Goal: Transaction & Acquisition: Purchase product/service

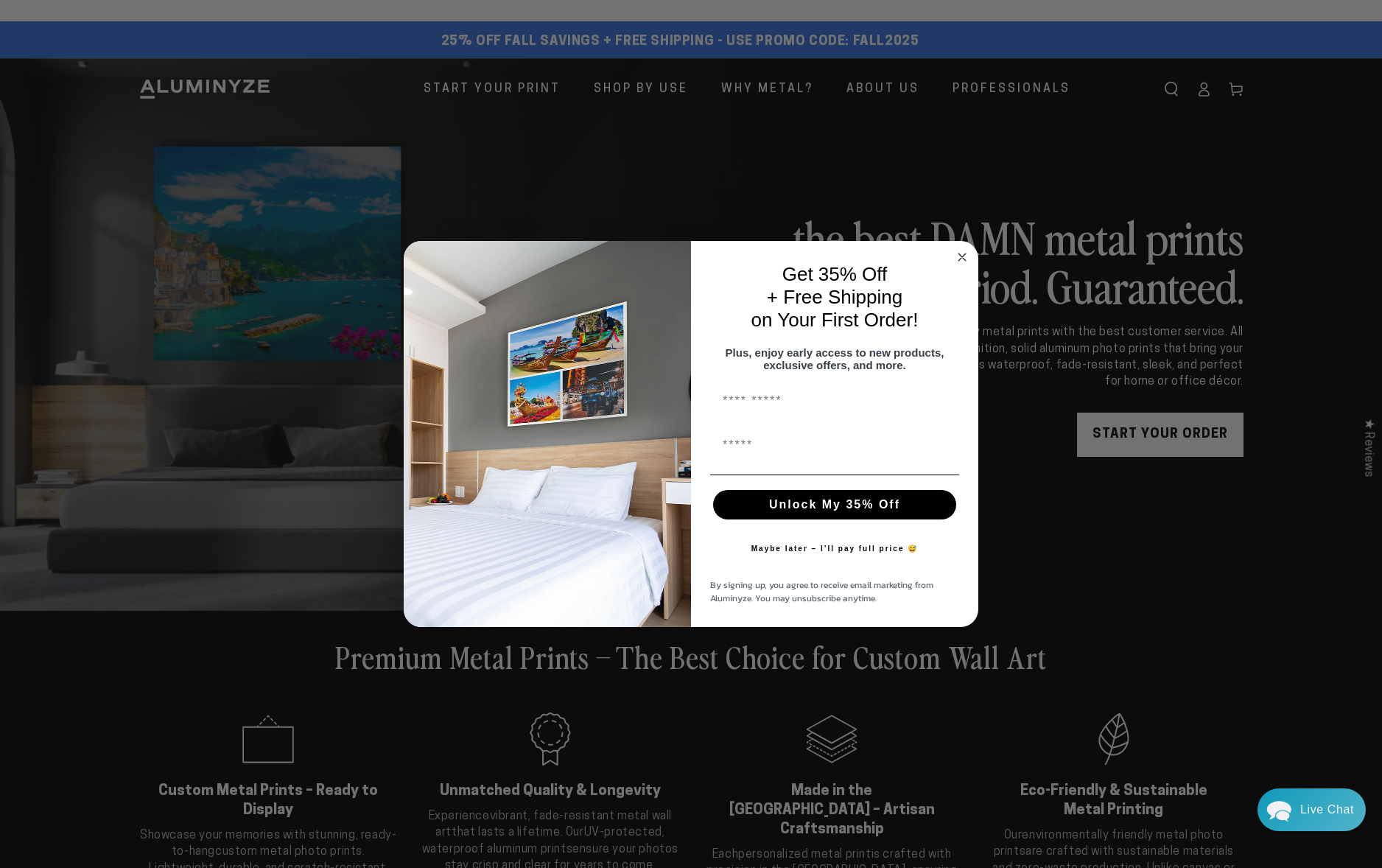
click at [967, 249] on circle "Close dialog" at bounding box center [962, 257] width 17 height 17
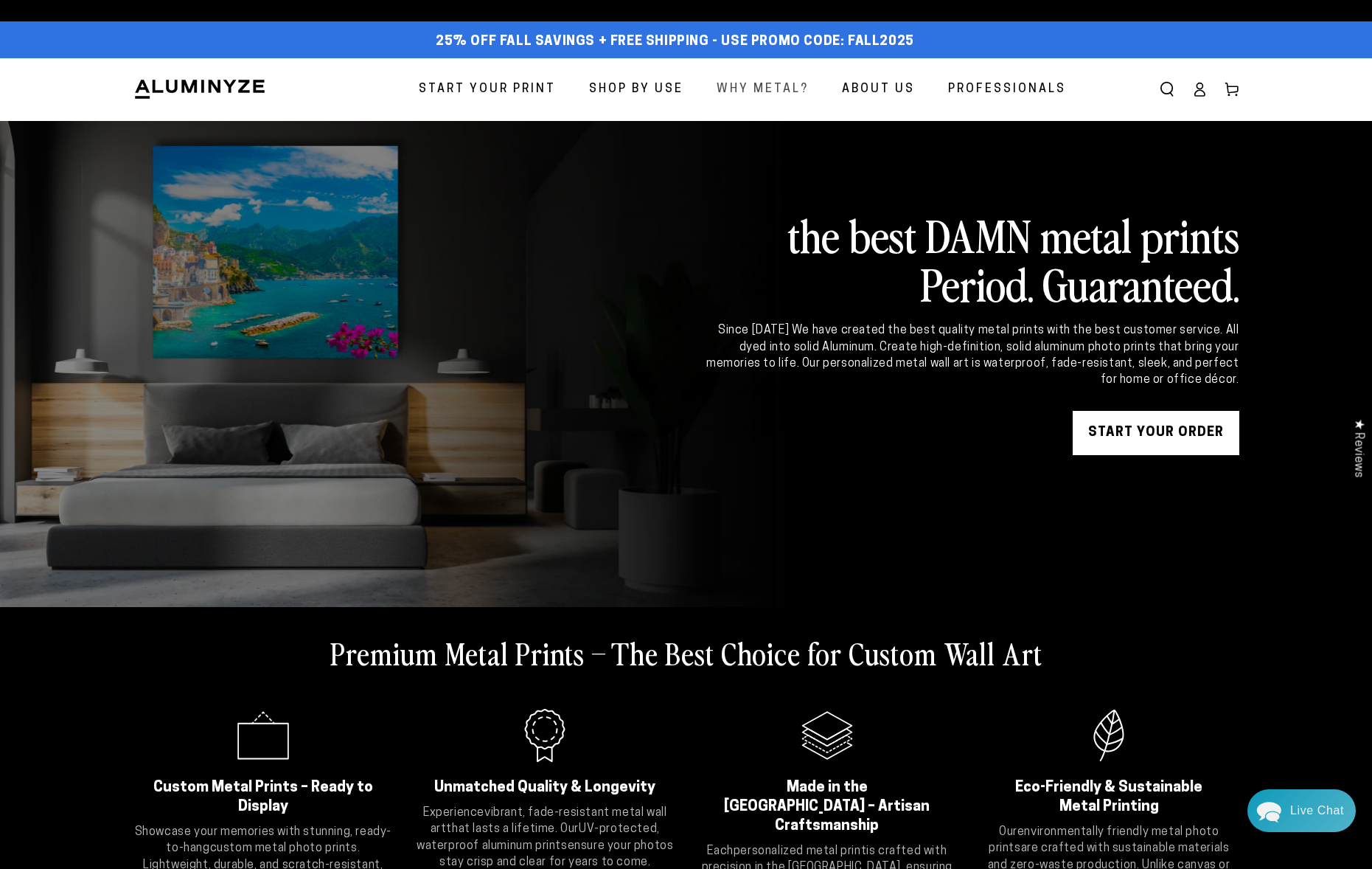
click at [746, 93] on span "Why Metal?" at bounding box center [762, 89] width 93 height 21
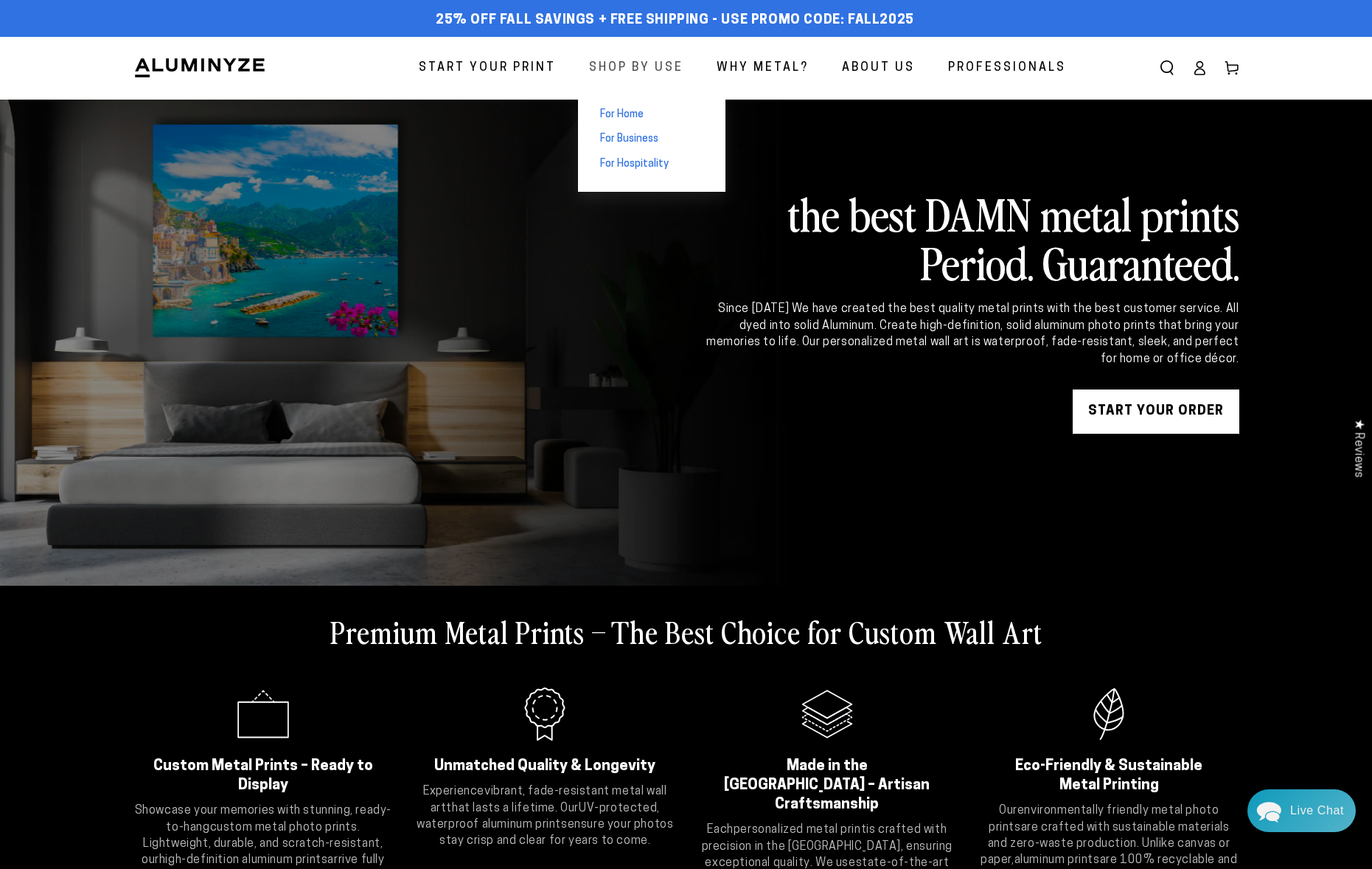
click at [629, 67] on span "Shop By Use" at bounding box center [636, 68] width 95 height 21
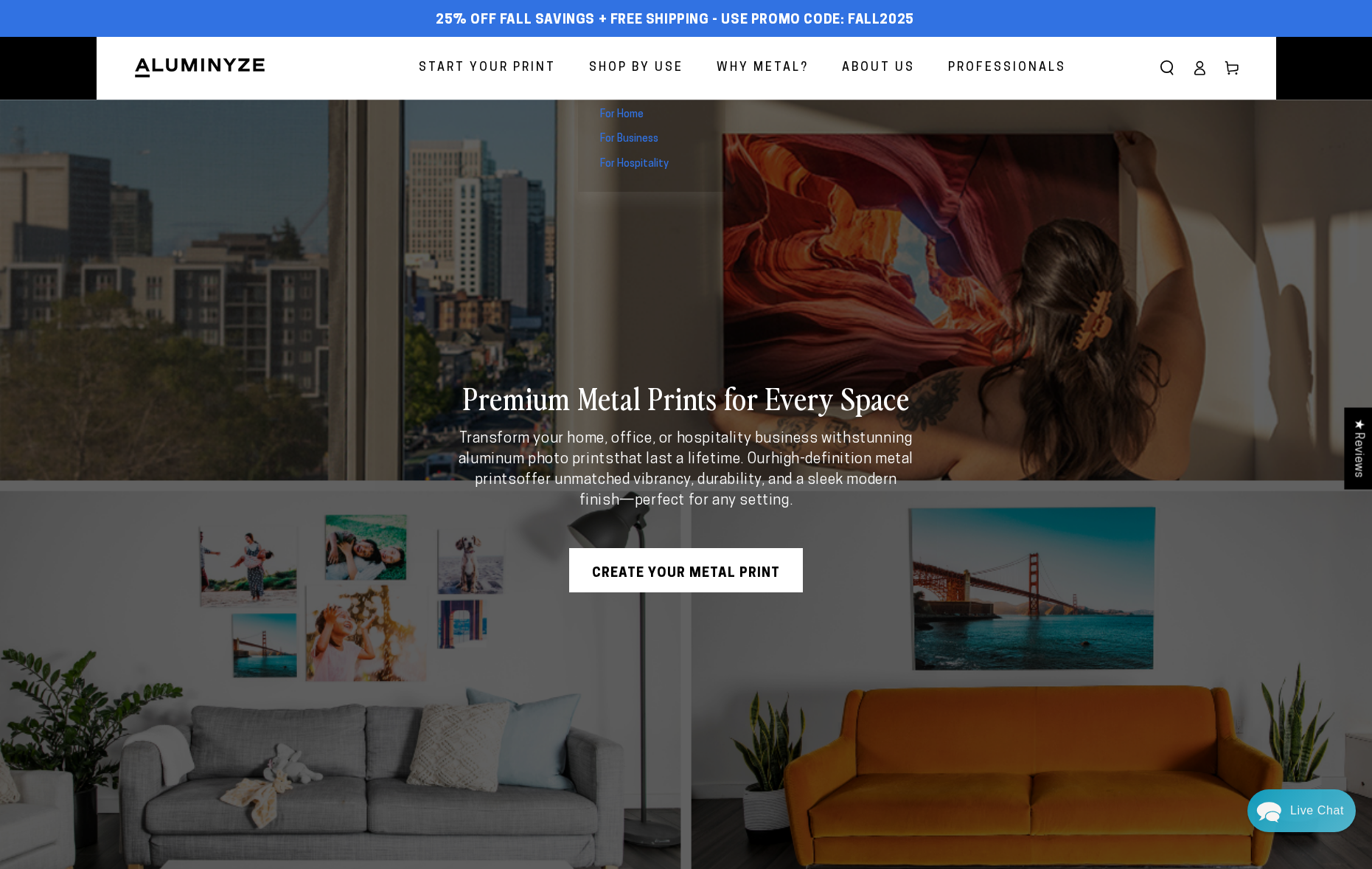
click at [640, 138] on span "For Business" at bounding box center [629, 139] width 58 height 15
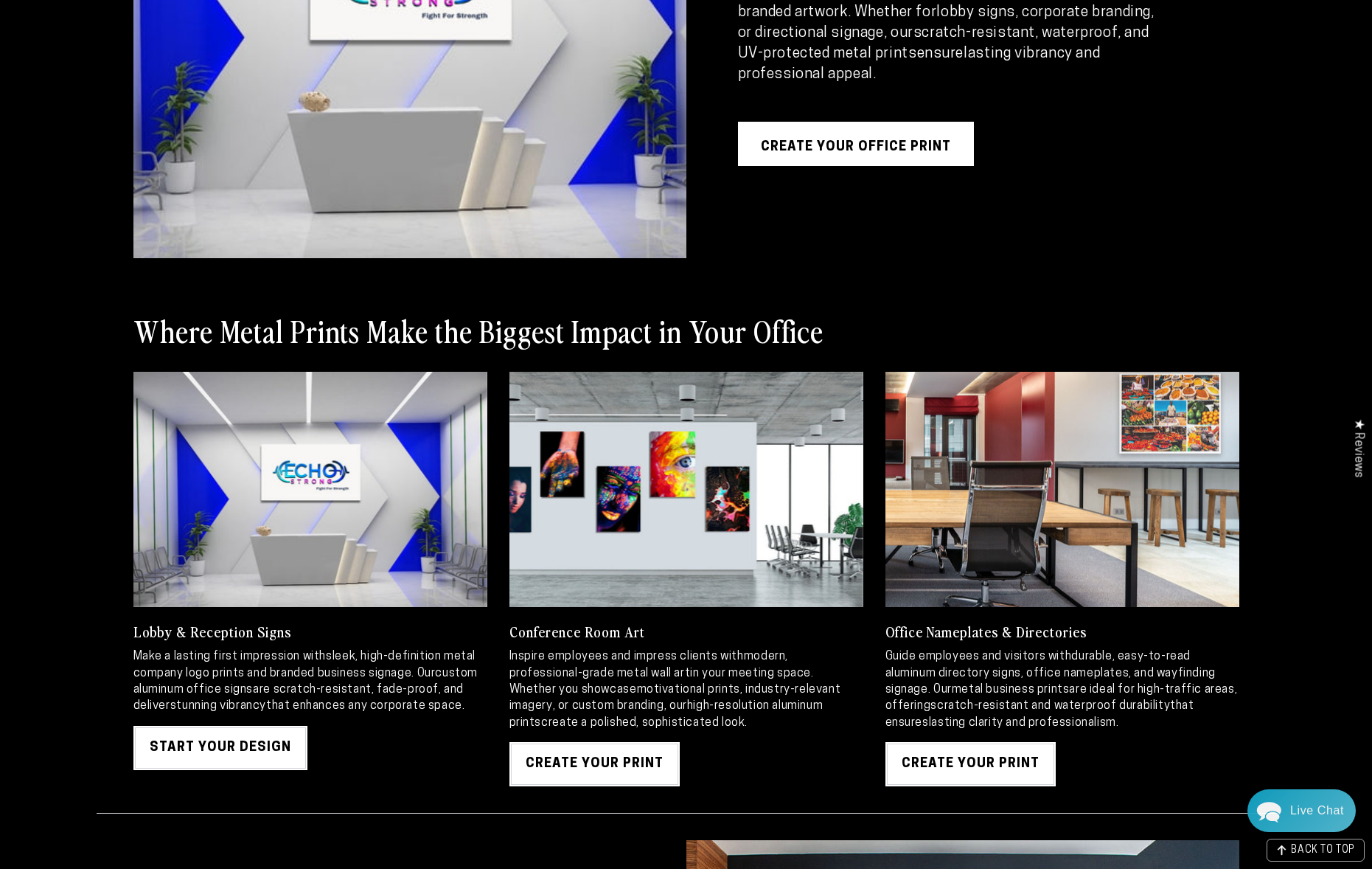
scroll to position [1475, 0]
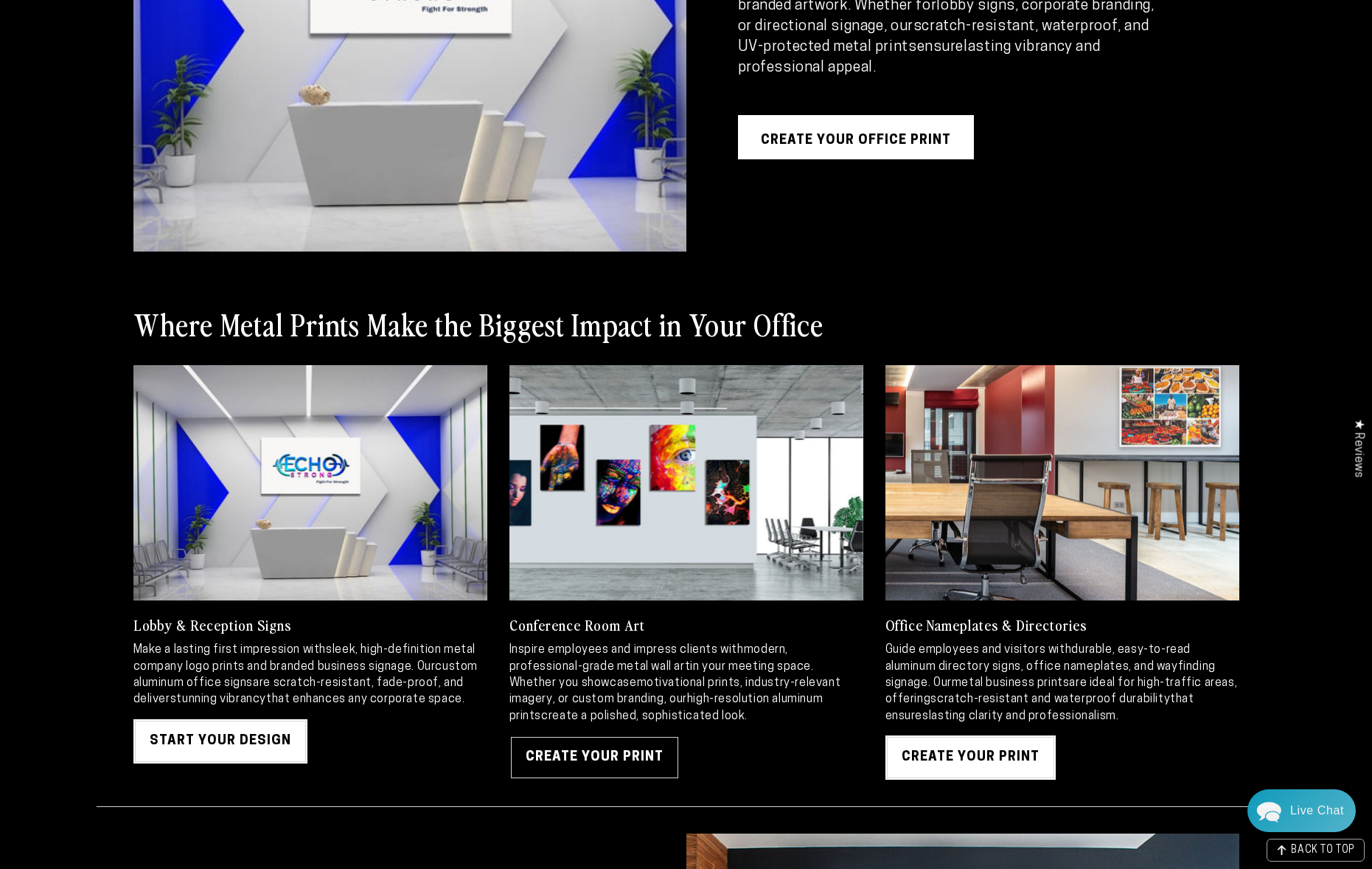
click at [588, 757] on link "Create Your Print" at bounding box center [594, 757] width 170 height 44
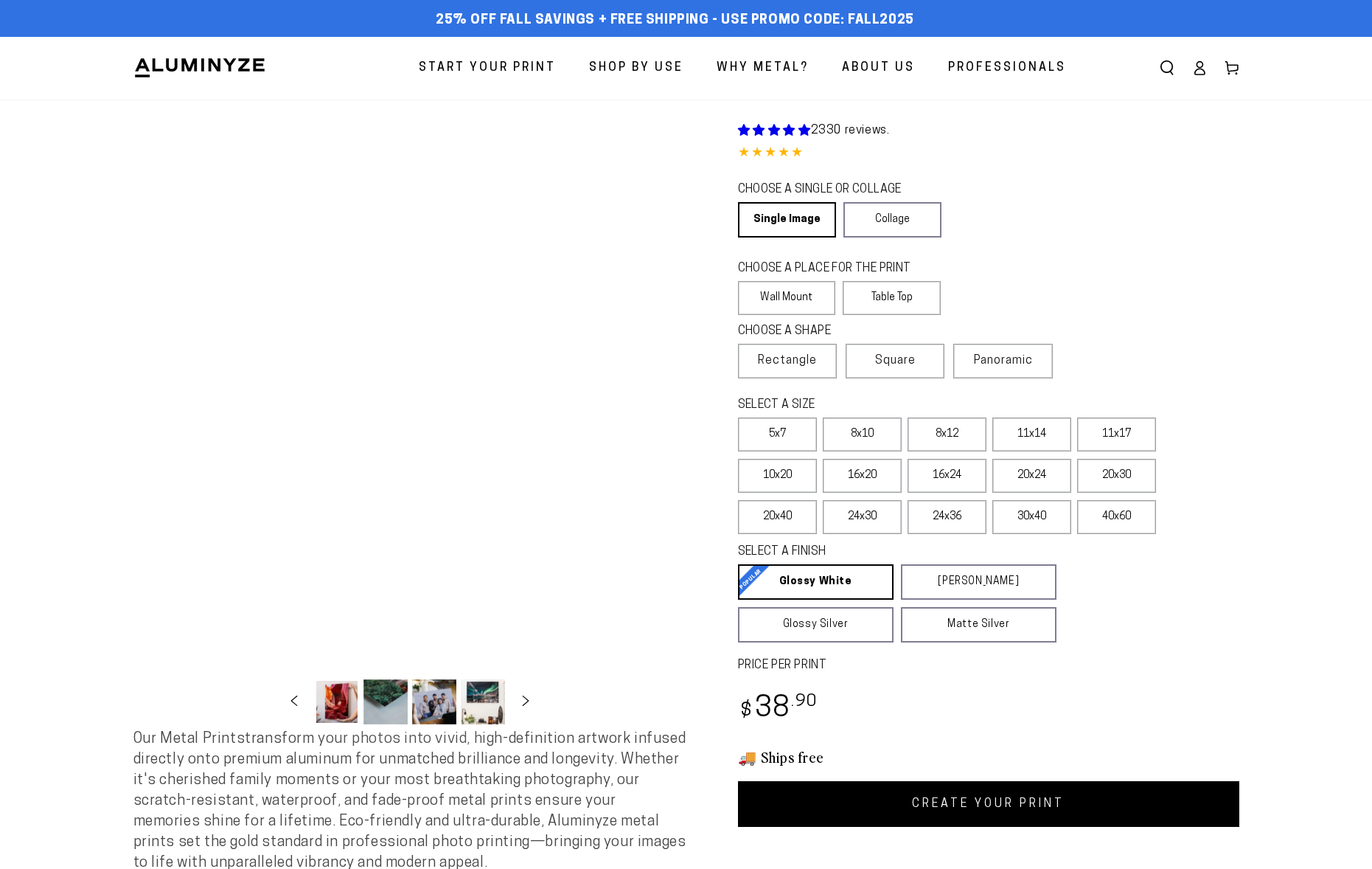
select select "**********"
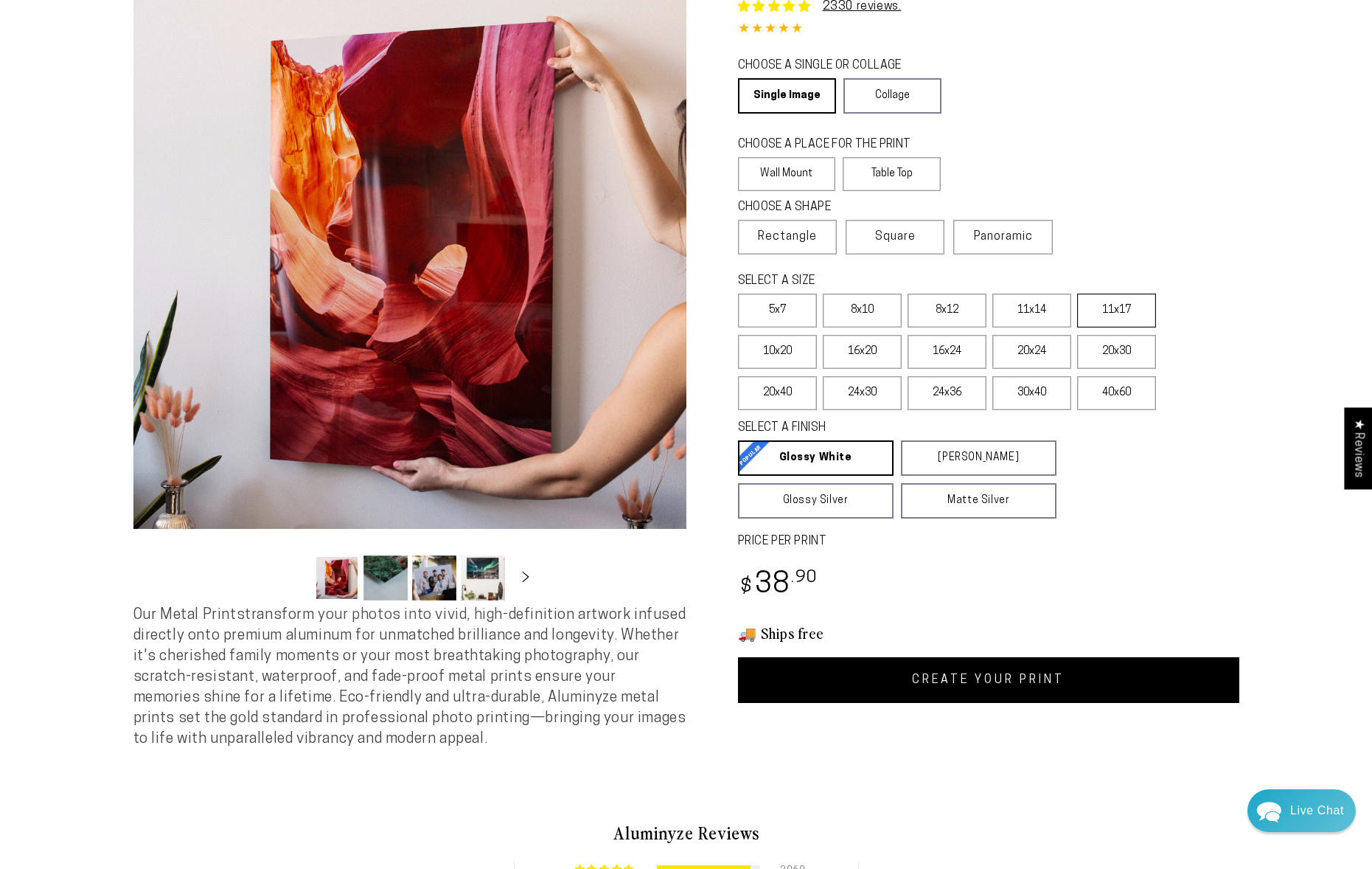
scroll to position [147, 0]
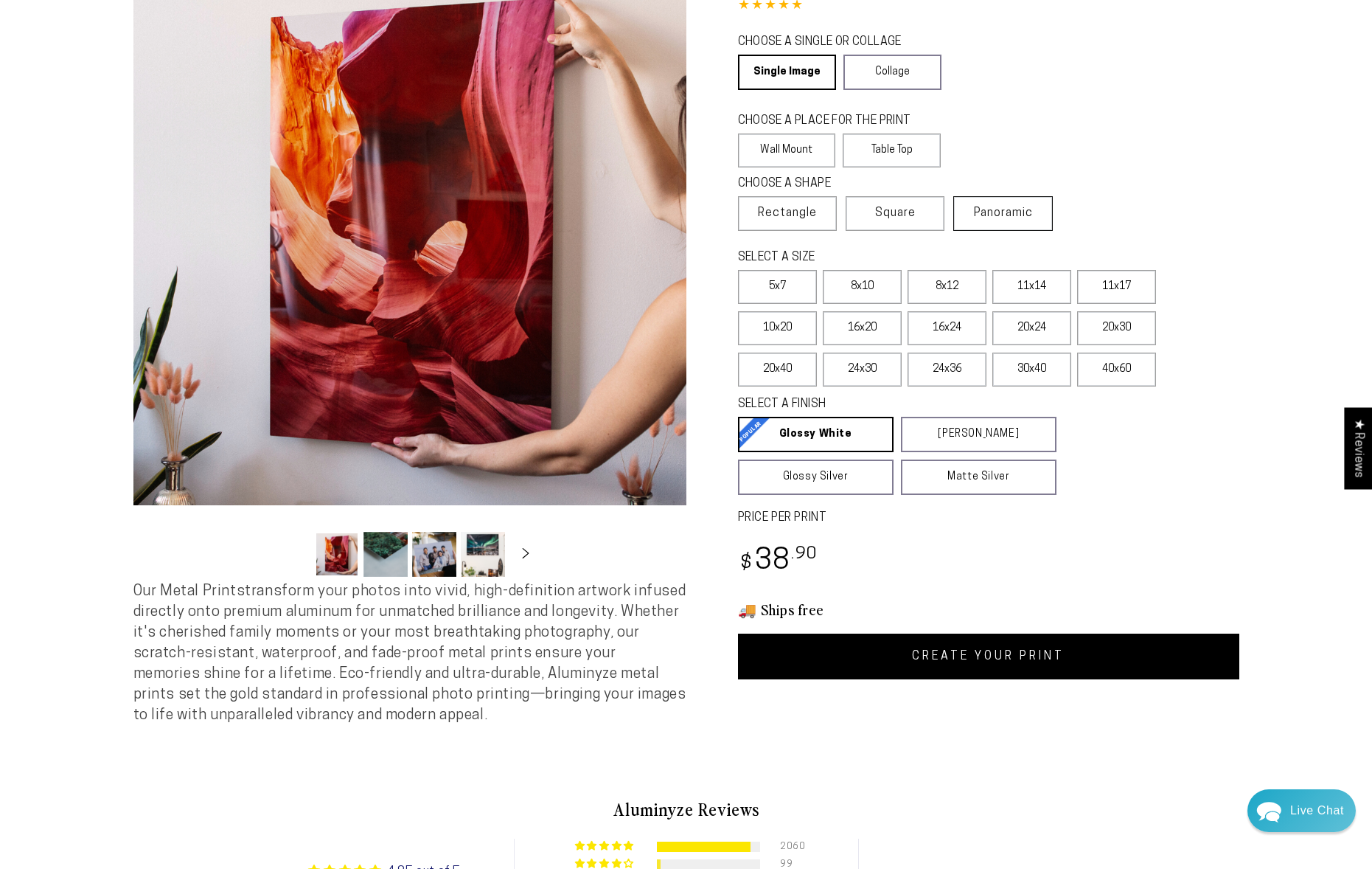
click at [995, 207] on span "Panoramic" at bounding box center [1003, 213] width 59 height 12
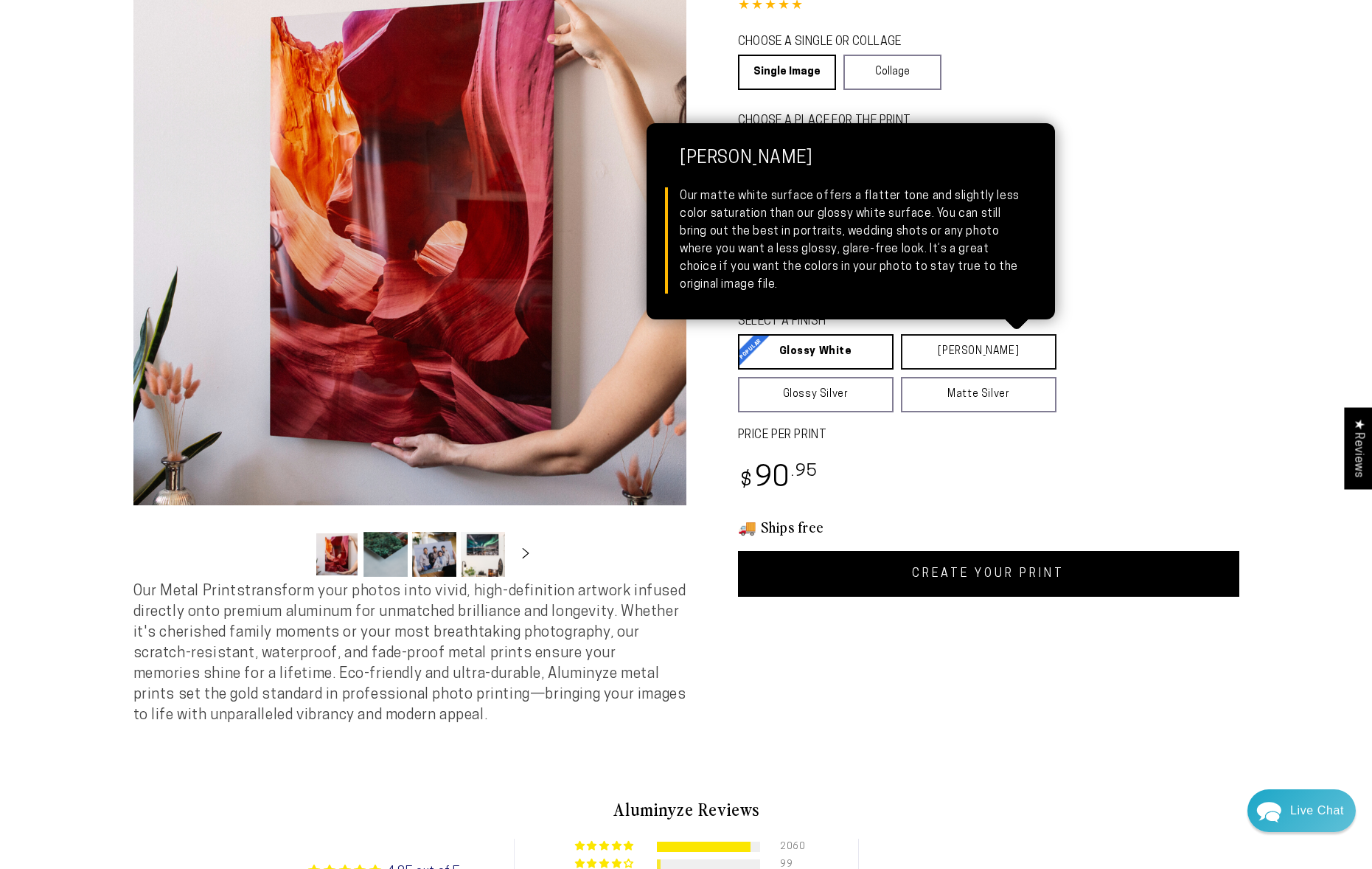
click at [941, 351] on link "Matte White Matte White Our matte white surface offers a flatter tone and sligh…" at bounding box center [978, 352] width 155 height 36
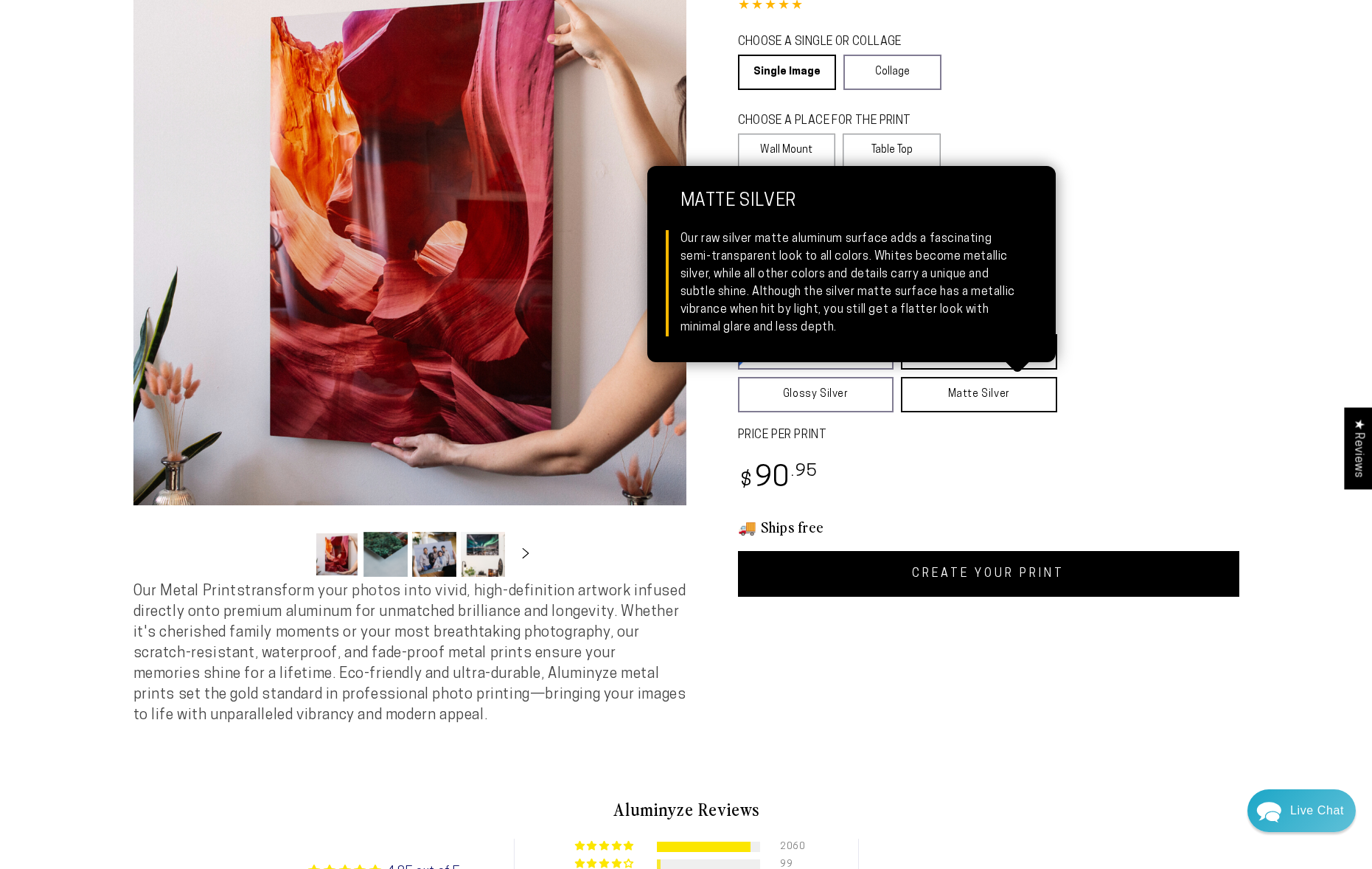
click at [951, 390] on link "Matte Silver Matte Silver Our raw silver matte aluminum surface adds a fascinat…" at bounding box center [978, 395] width 156 height 36
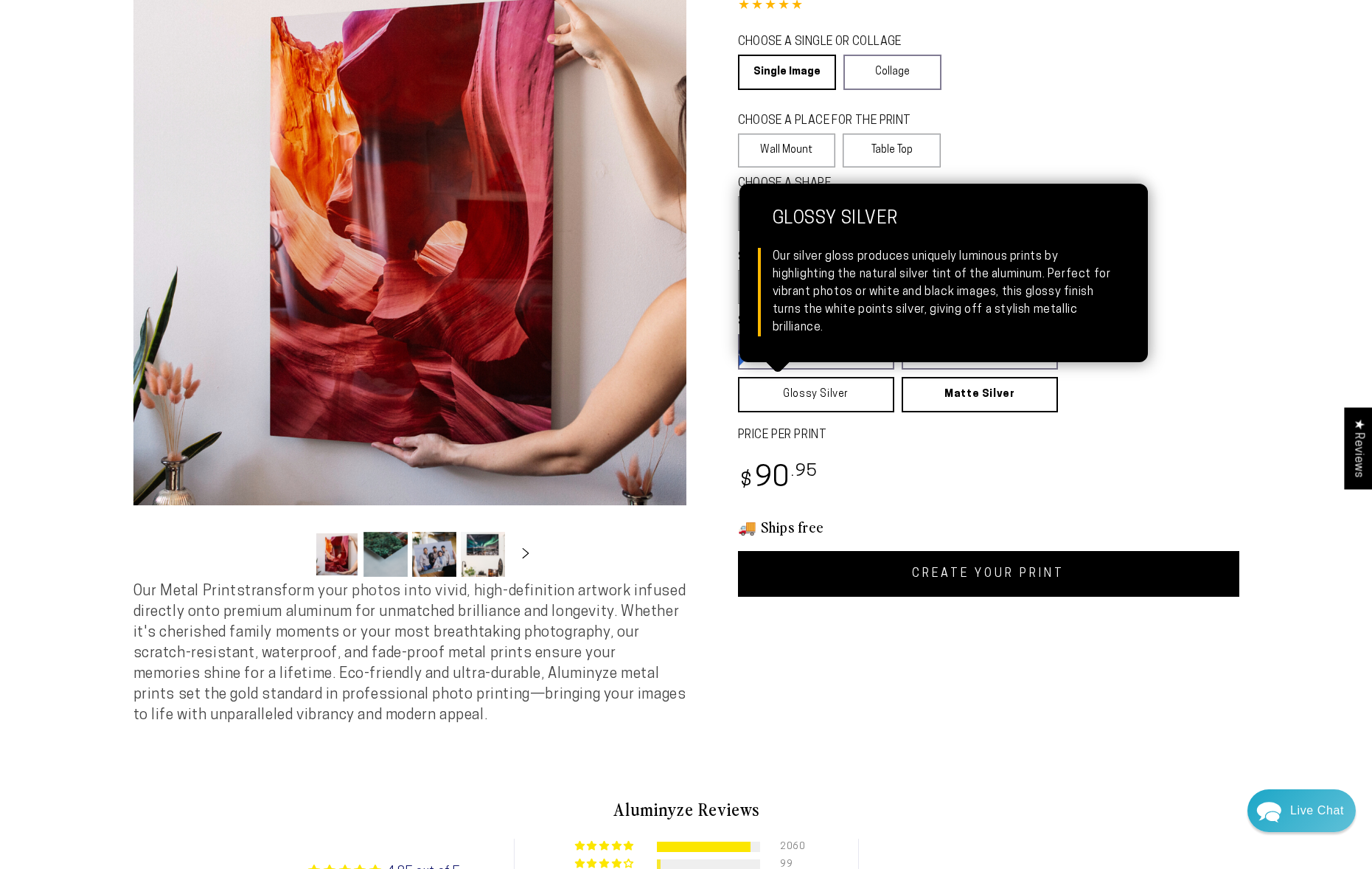
click at [849, 394] on link "Glossy Silver Glossy Silver Our silver gloss produces uniquely luminous prints …" at bounding box center [816, 395] width 156 height 36
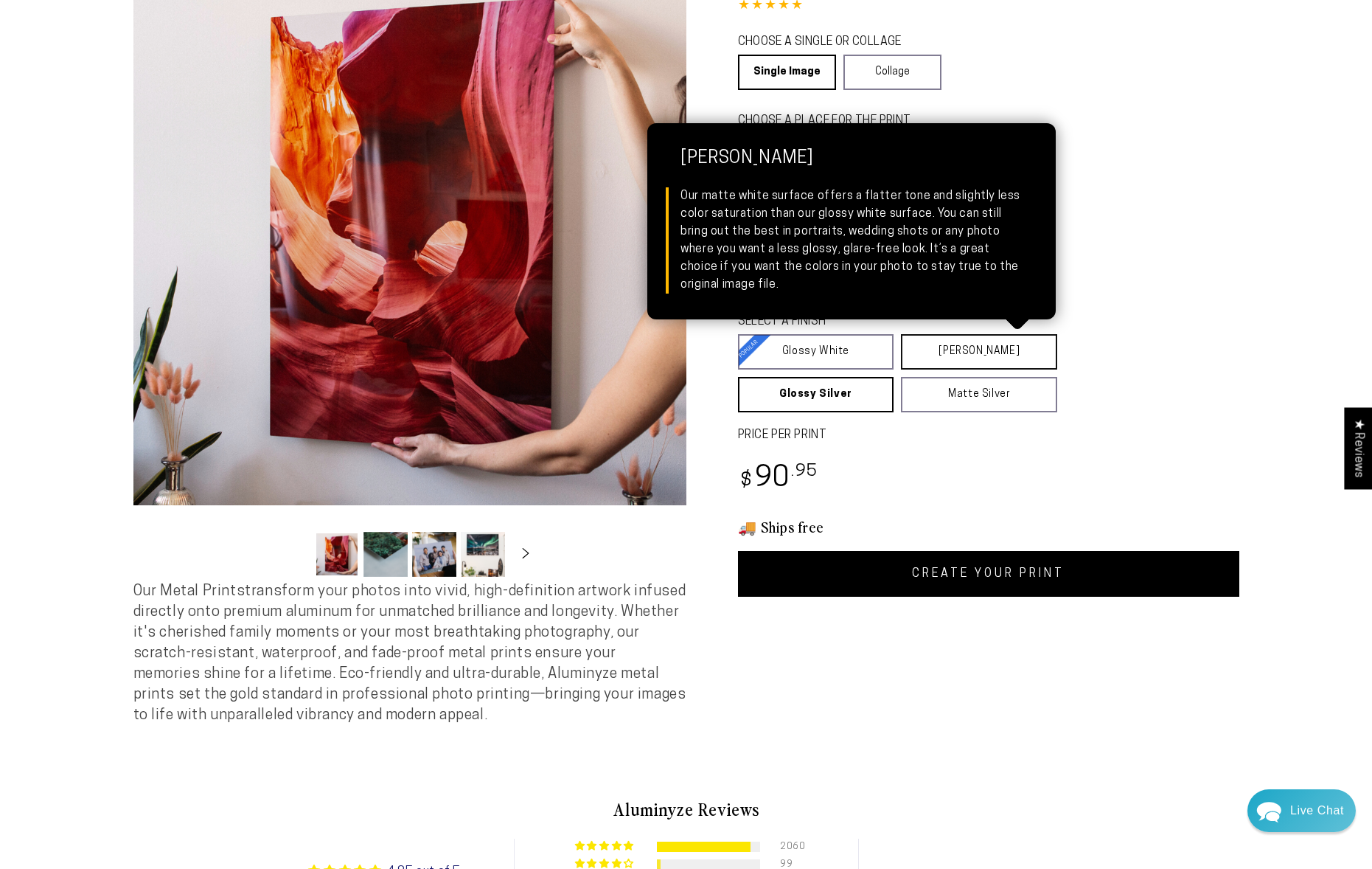
click at [944, 354] on link "Matte White Matte White Our matte white surface offers a flatter tone and sligh…" at bounding box center [978, 352] width 156 height 36
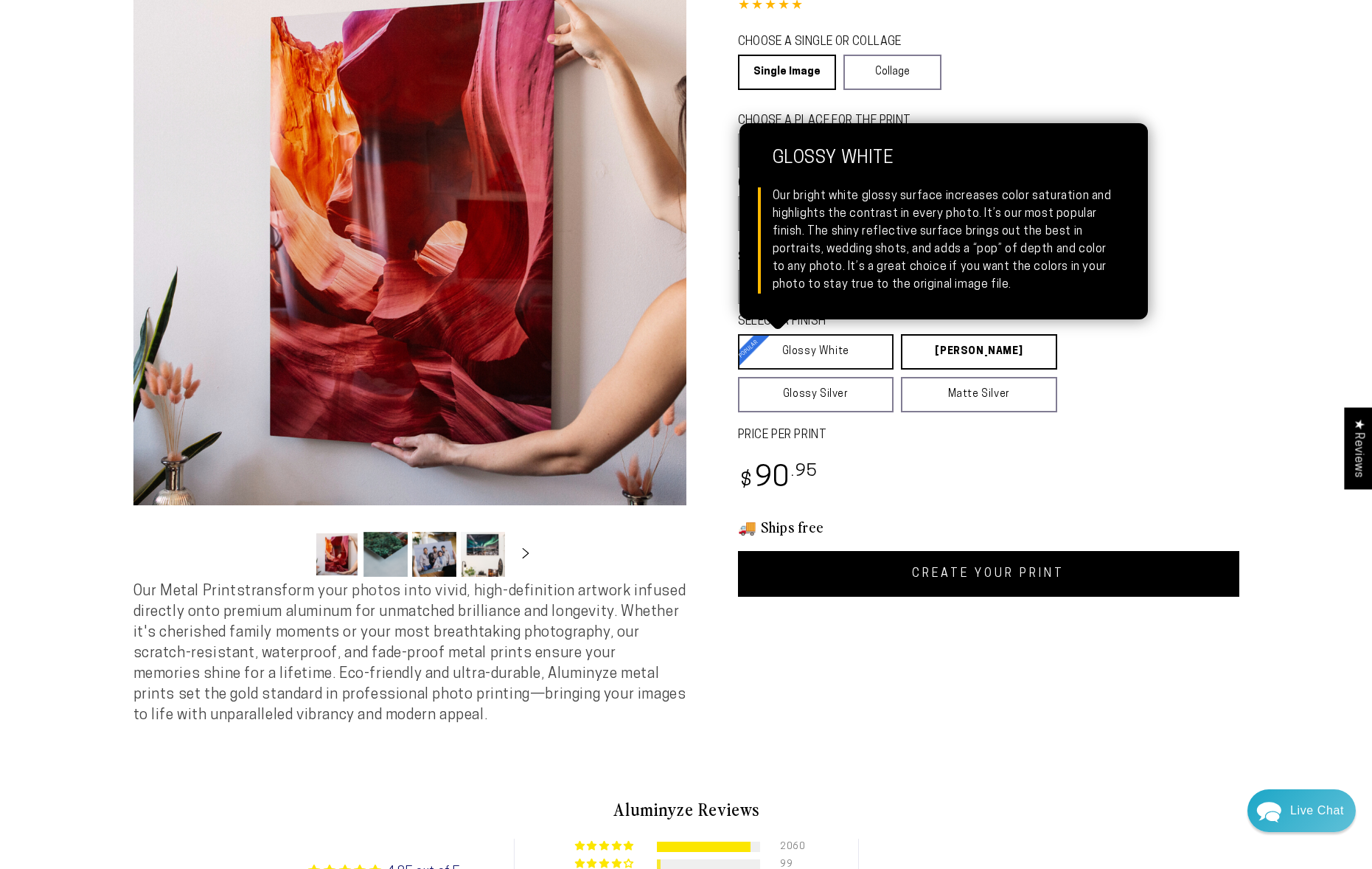
click at [805, 356] on link "Glossy White Glossy White Our bright white glossy surface increases color satur…" at bounding box center [816, 352] width 156 height 36
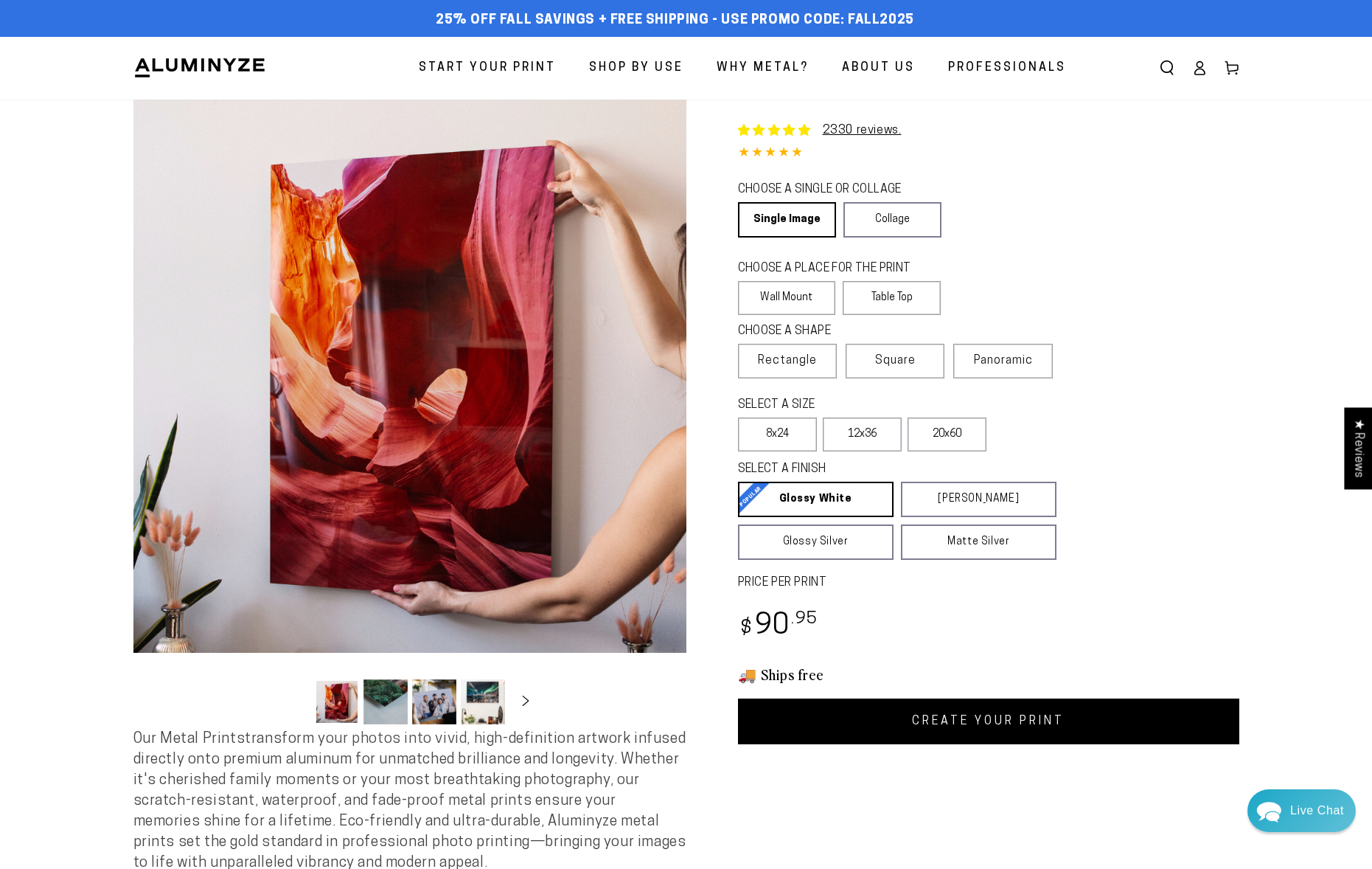
click at [435, 715] on button "Load image 3 in gallery view" at bounding box center [434, 702] width 44 height 45
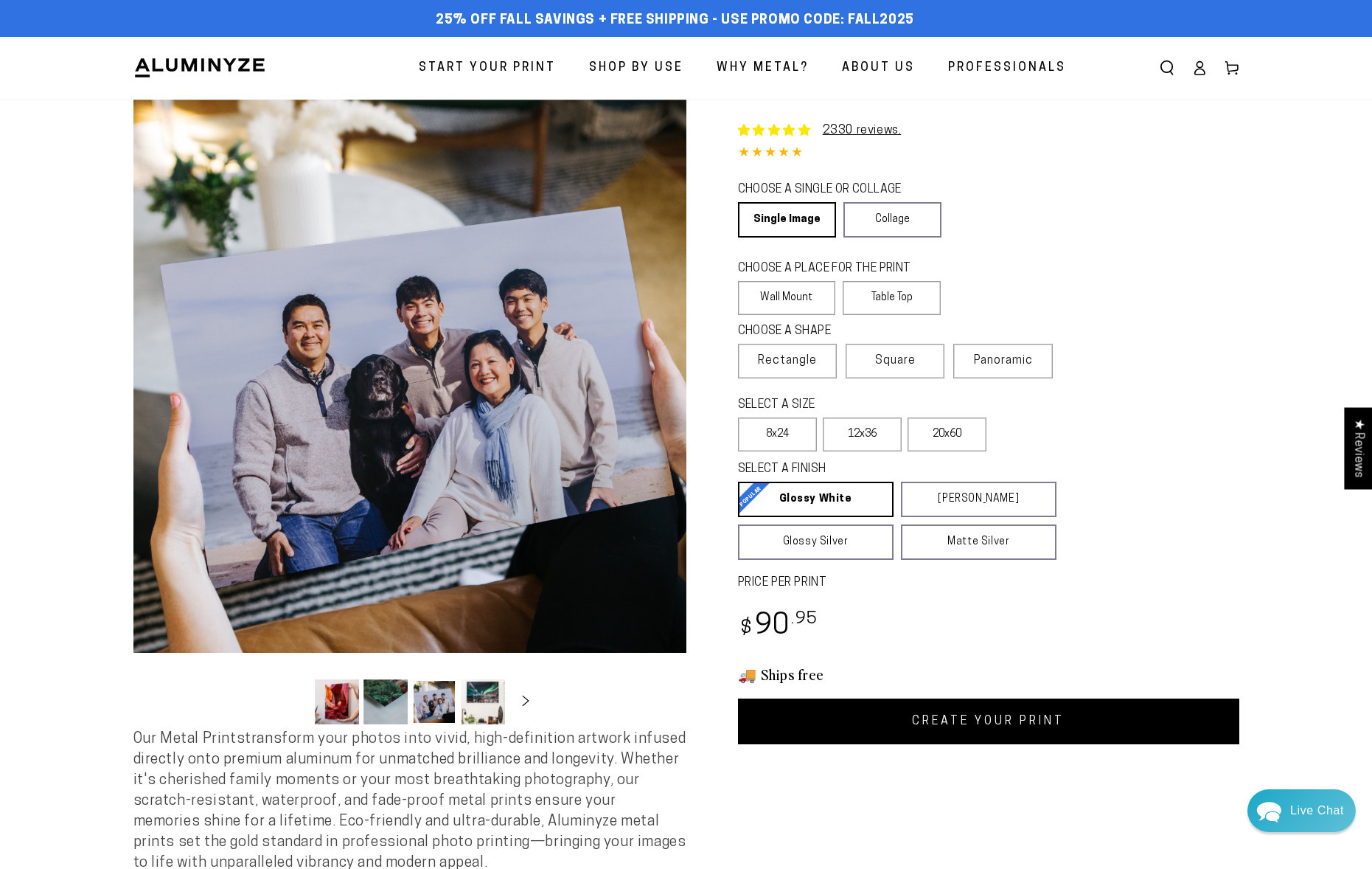
click at [400, 707] on button "Load image 2 in gallery view" at bounding box center [386, 702] width 44 height 45
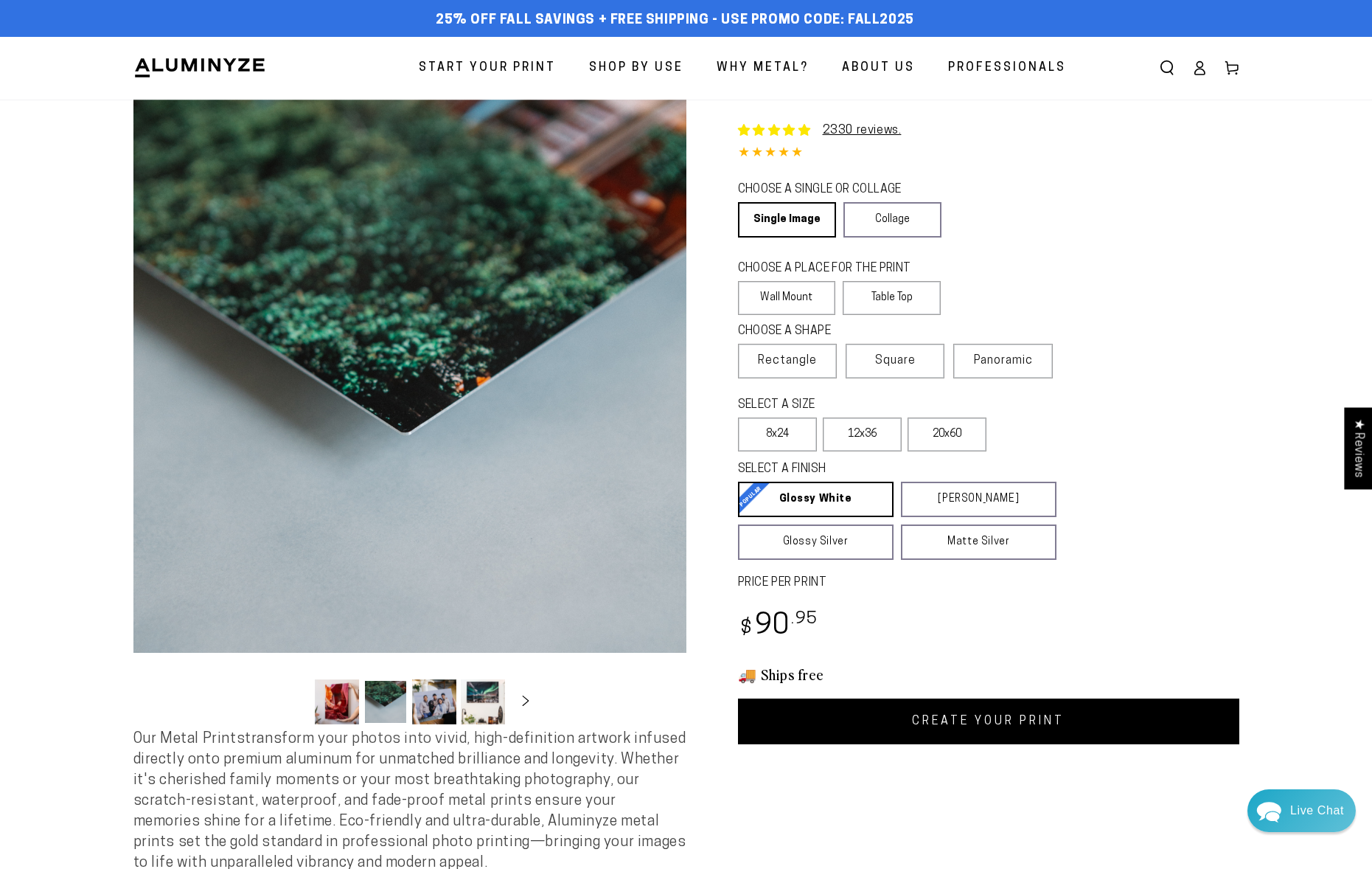
click at [489, 706] on button "Load image 4 in gallery view" at bounding box center [483, 702] width 44 height 45
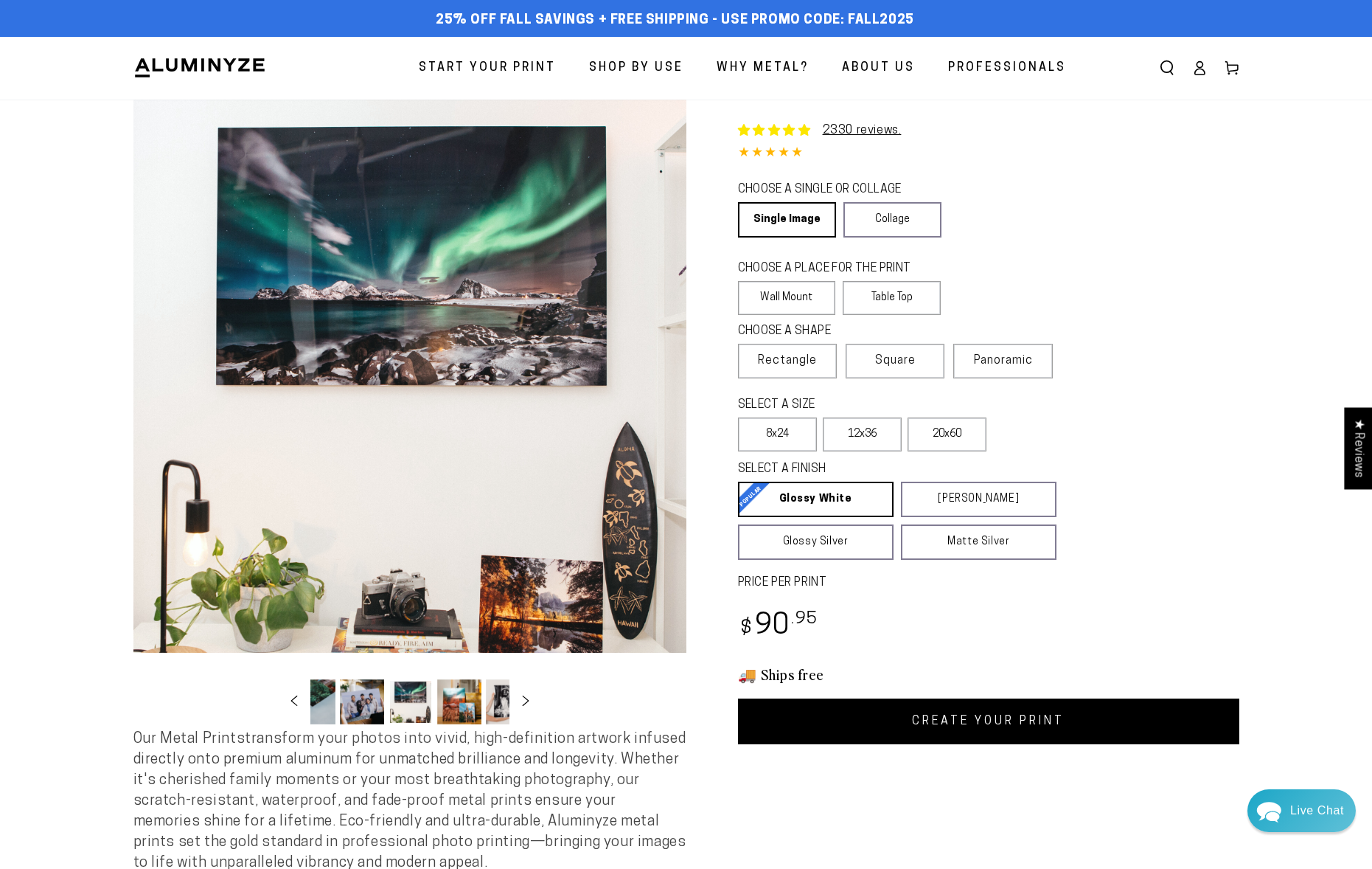
scroll to position [0, 143]
click at [530, 702] on icon "Slide right" at bounding box center [525, 700] width 21 height 11
click at [445, 713] on button "Load image 9 in gallery view" at bounding box center [437, 702] width 44 height 45
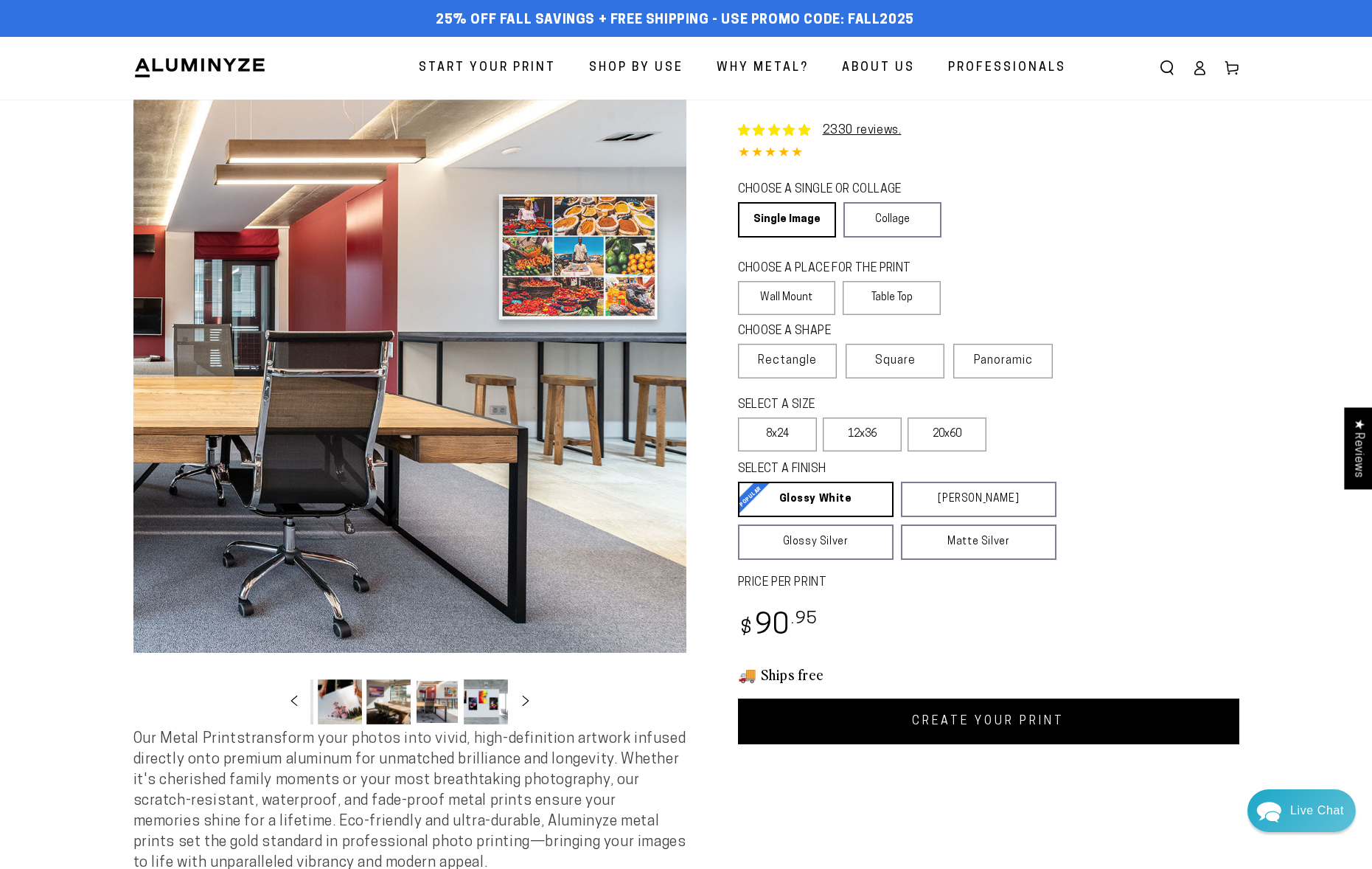
click at [483, 710] on button "Load image 10 in gallery view" at bounding box center [485, 702] width 44 height 45
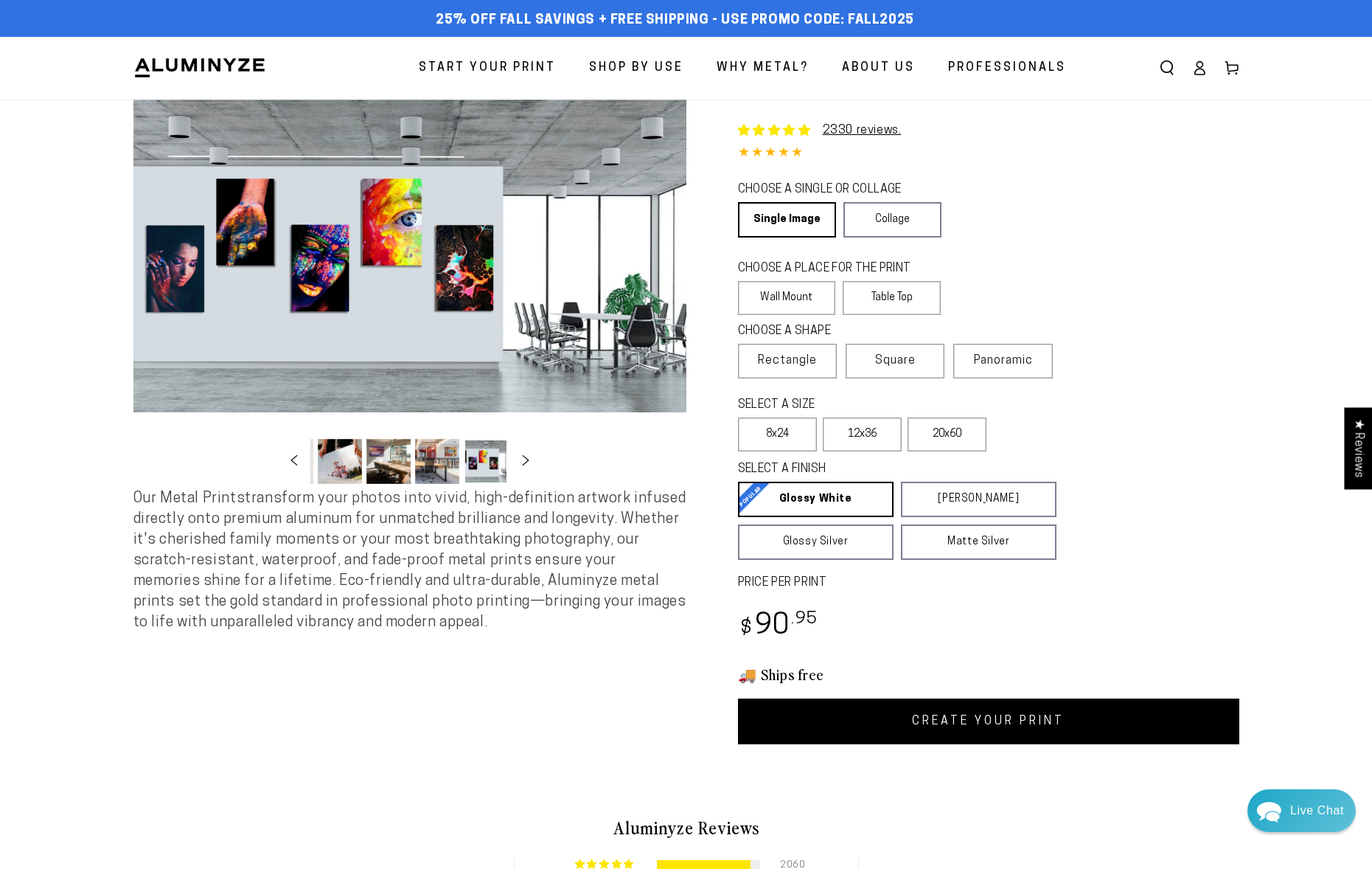
scroll to position [0, 435]
click at [776, 367] on span "Rectangle" at bounding box center [787, 361] width 59 height 18
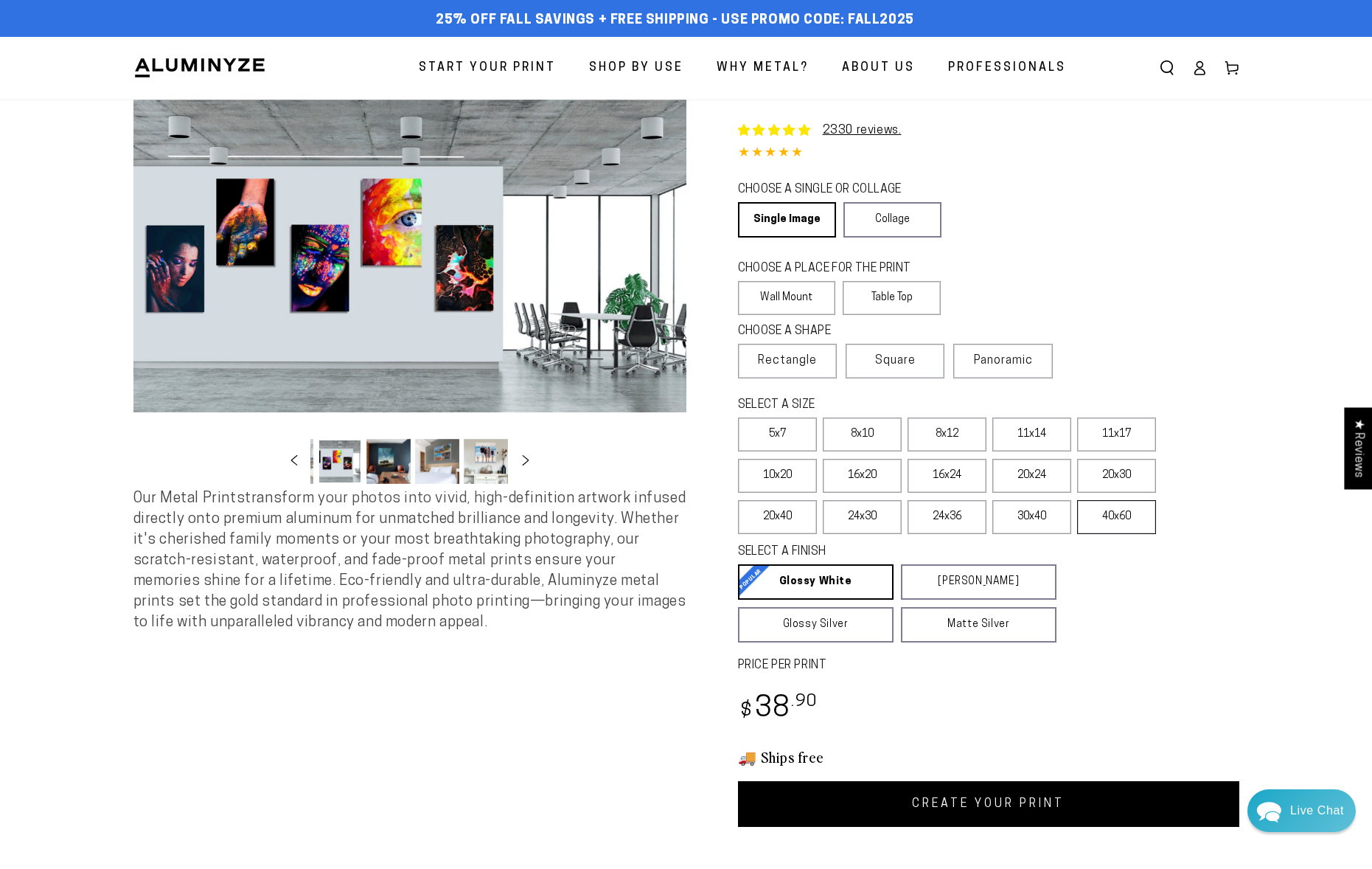
click at [1127, 517] on label "40x60" at bounding box center [1116, 517] width 79 height 34
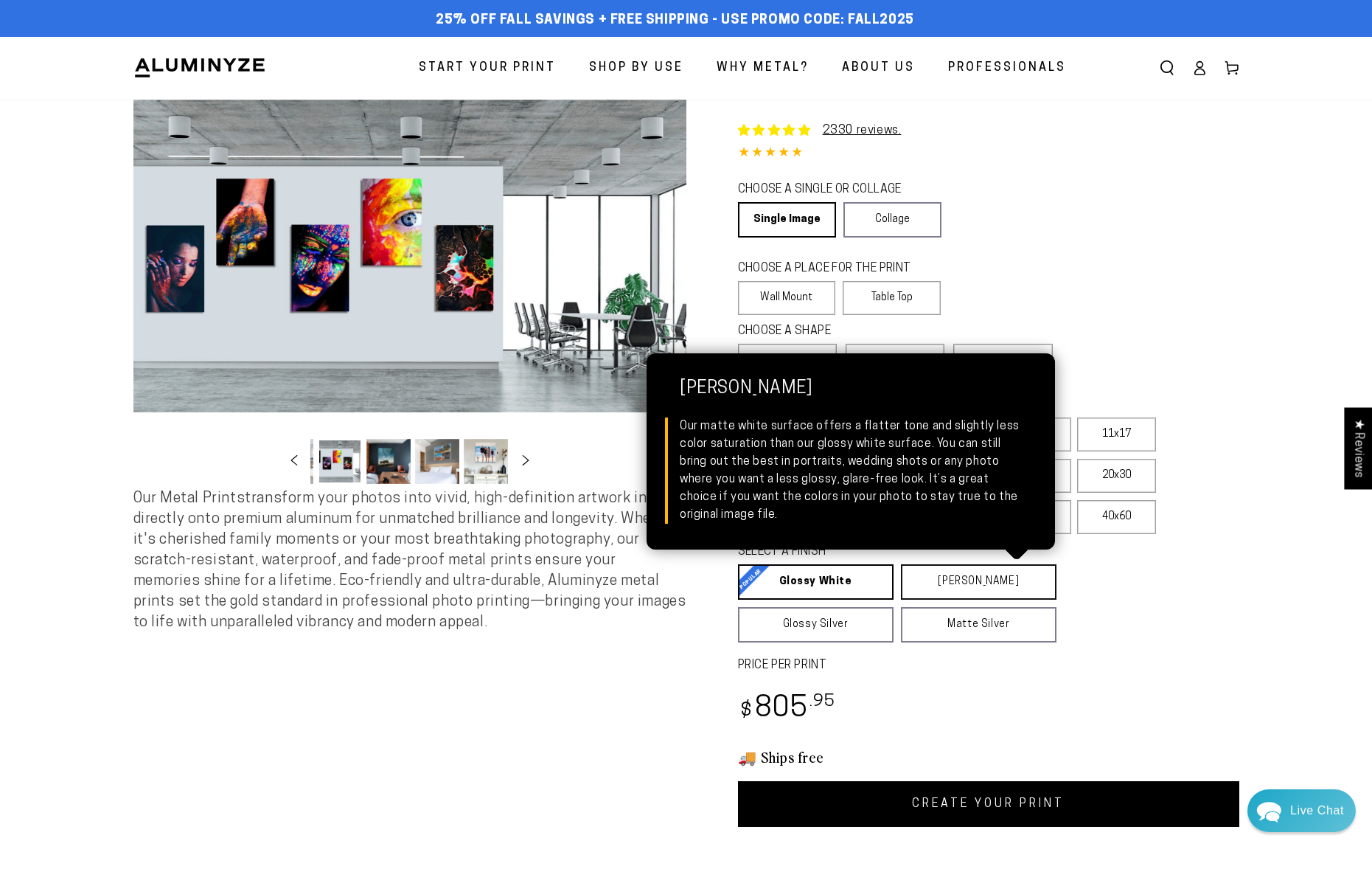
click at [967, 575] on link "Matte White Matte White Our matte white surface offers a flatter tone and sligh…" at bounding box center [978, 582] width 155 height 36
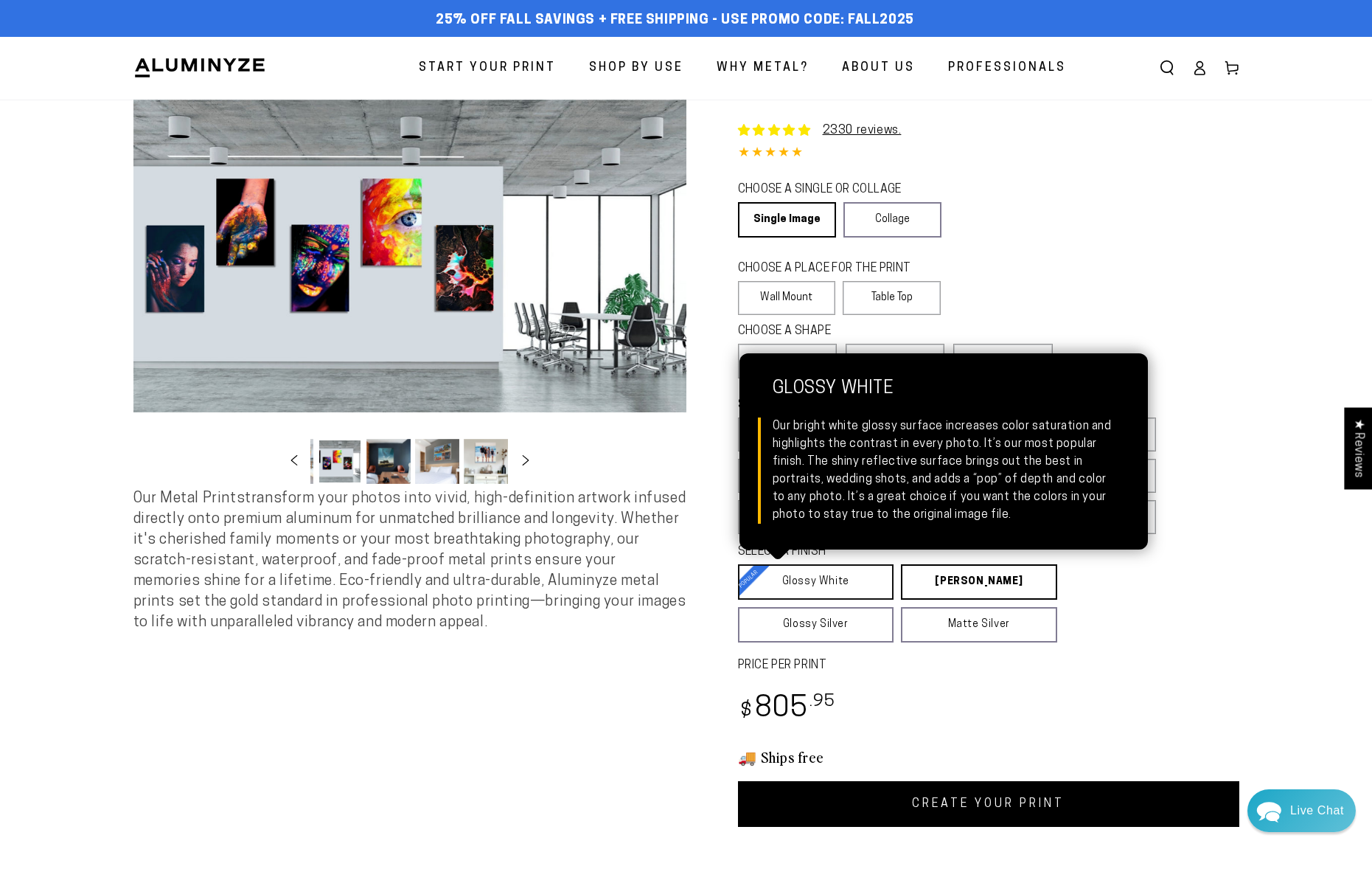
click at [835, 580] on link "Glossy White Glossy White Our bright white glossy surface increases color satur…" at bounding box center [816, 582] width 156 height 36
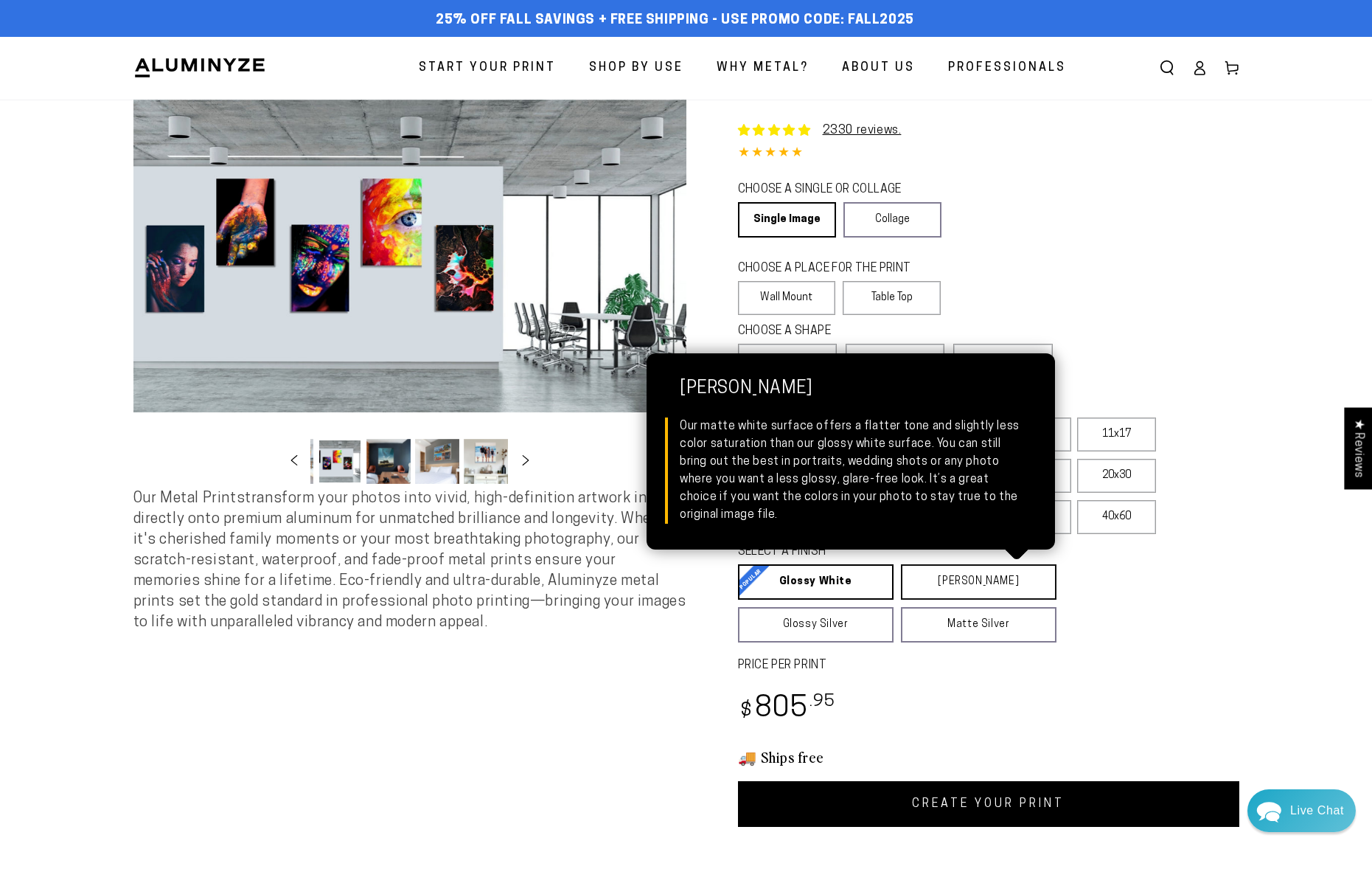
click at [936, 569] on link "Matte White Matte White Our matte white surface offers a flatter tone and sligh…" at bounding box center [978, 582] width 155 height 36
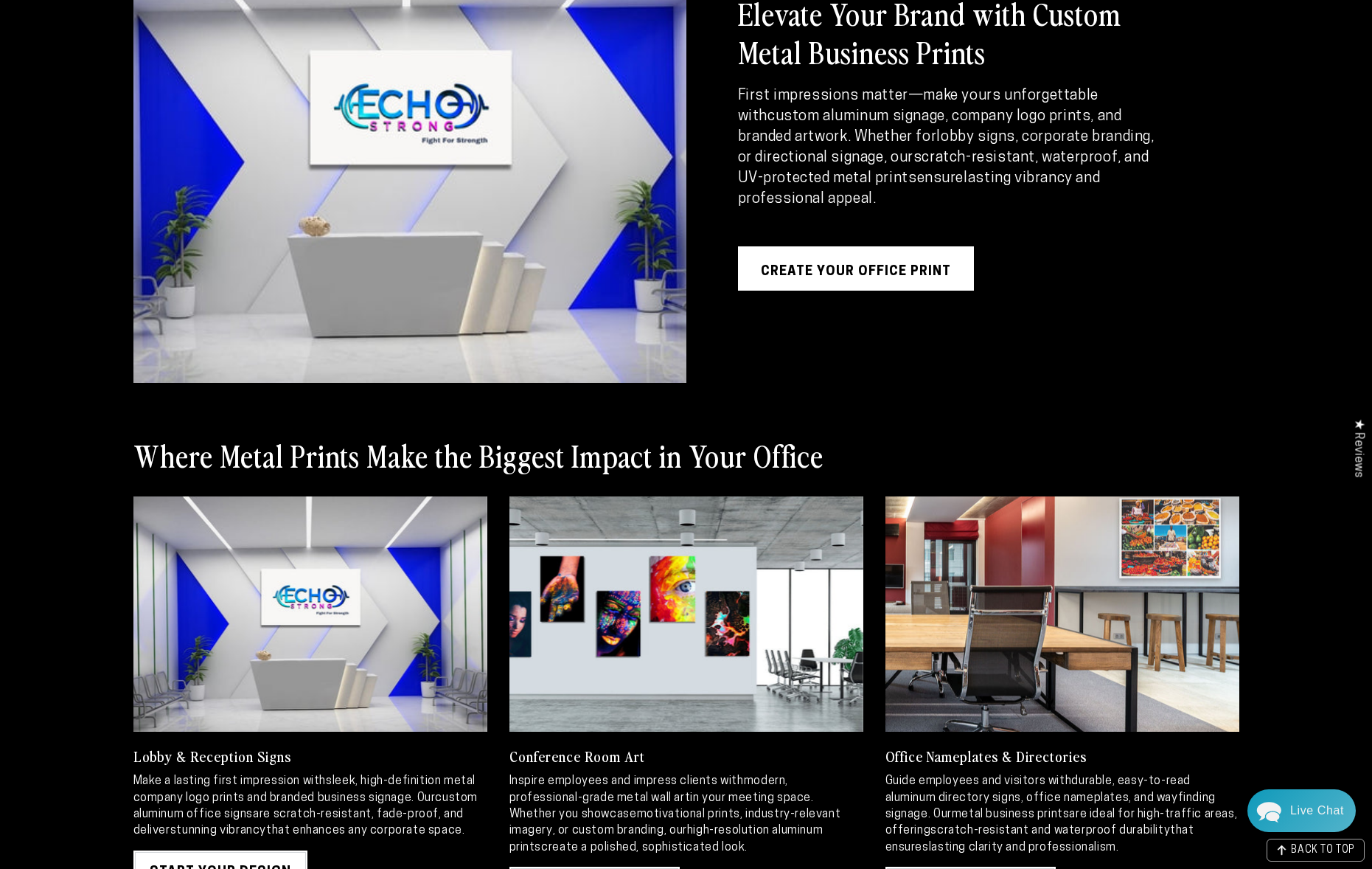
scroll to position [1180, 0]
